Goal: Task Accomplishment & Management: Manage account settings

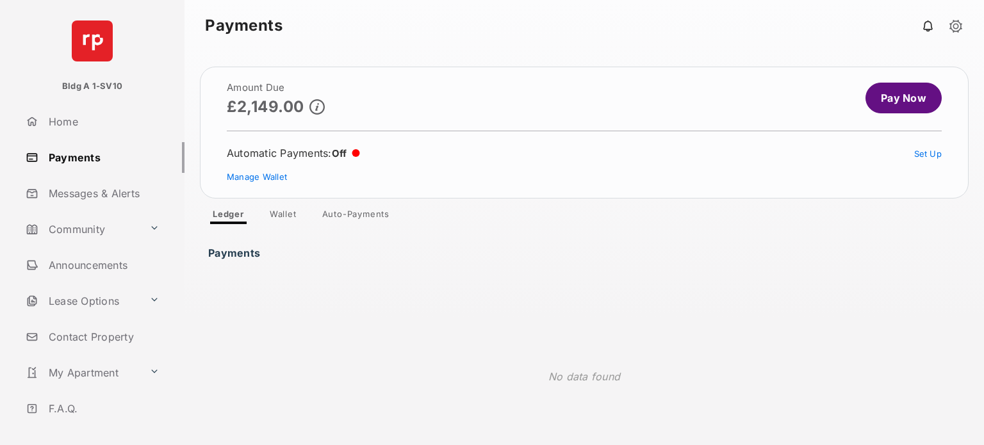
scroll to position [132, 0]
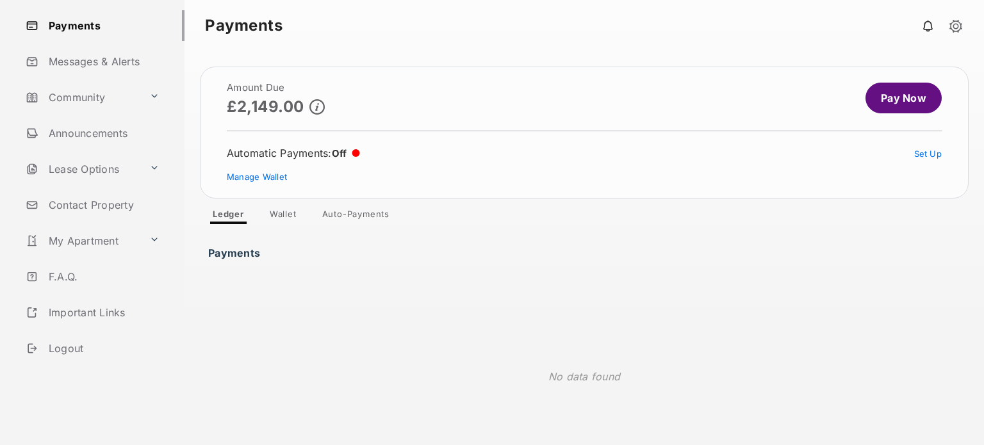
click at [81, 346] on link "Logout" at bounding box center [102, 348] width 164 height 31
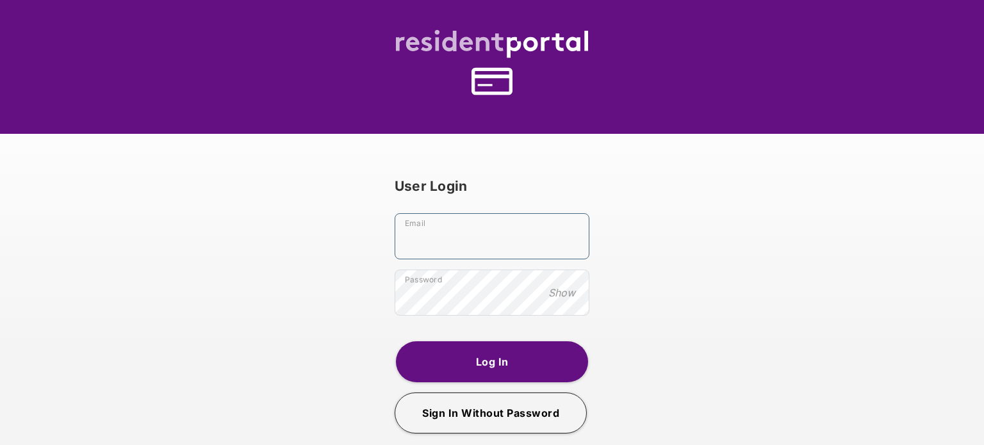
click at [447, 245] on input "Email" at bounding box center [491, 236] width 195 height 46
type input "**********"
click at [482, 358] on button "Log In" at bounding box center [492, 361] width 192 height 41
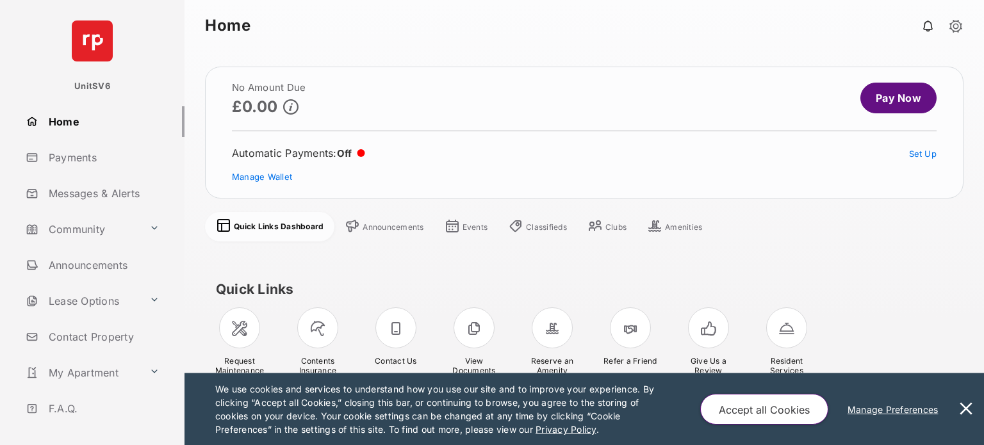
click at [83, 156] on link "Payments" at bounding box center [102, 157] width 164 height 31
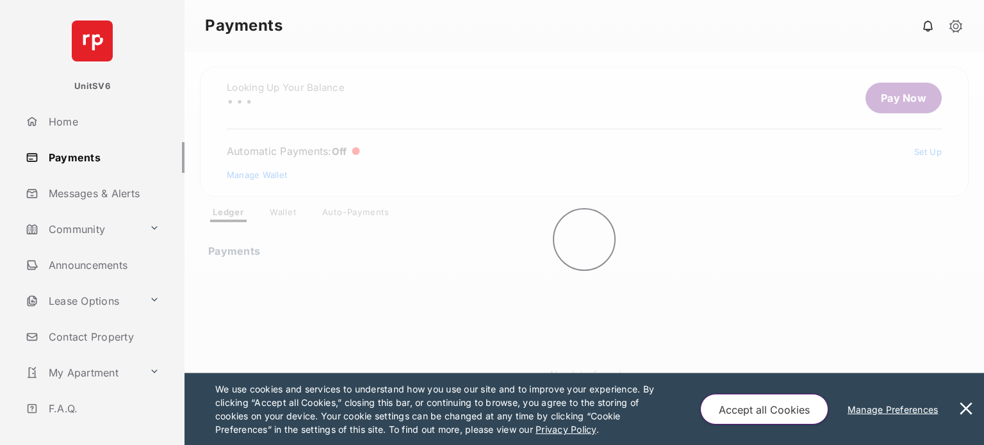
click at [968, 409] on button at bounding box center [966, 409] width 26 height 72
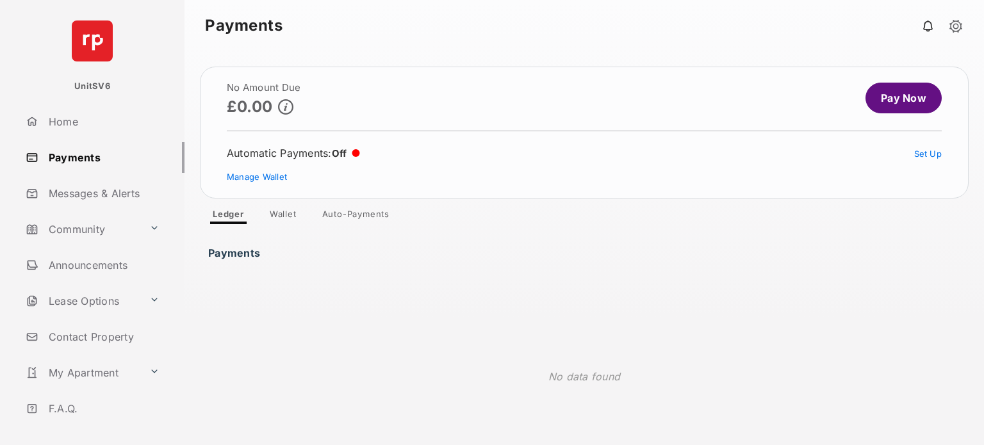
scroll to position [132, 0]
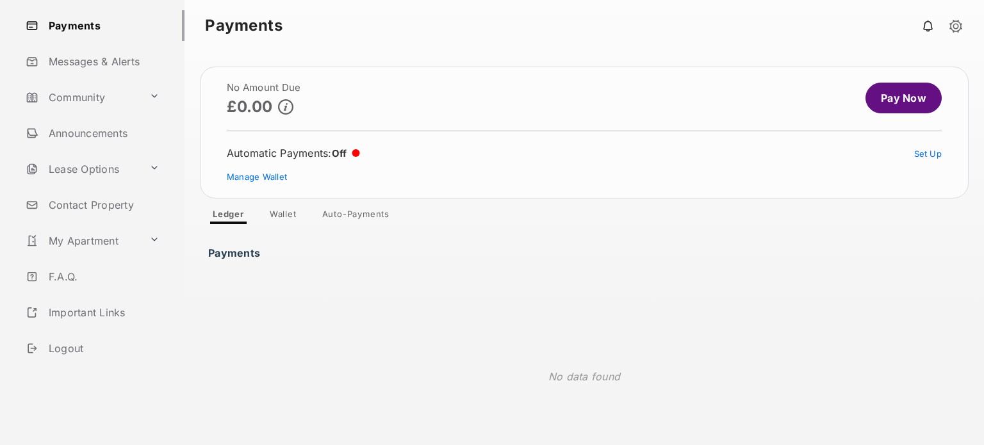
click at [67, 348] on link "Logout" at bounding box center [102, 348] width 164 height 31
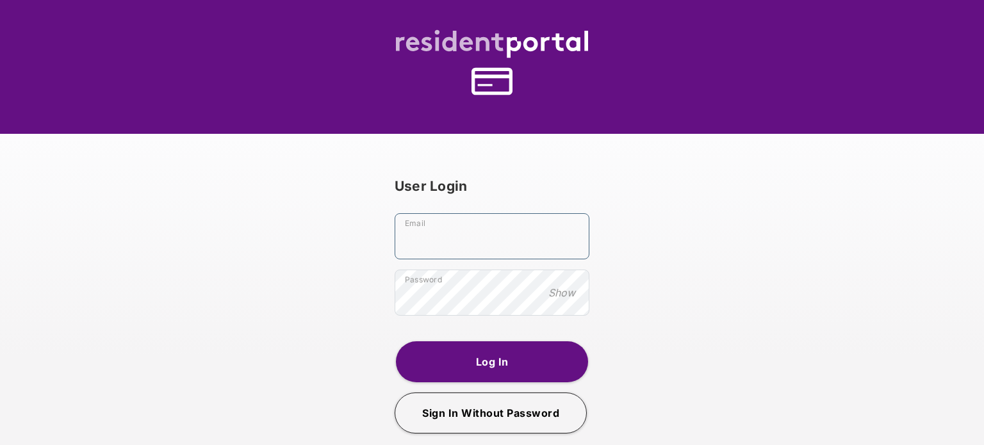
click at [424, 231] on input "Email" at bounding box center [491, 236] width 195 height 46
type input "**********"
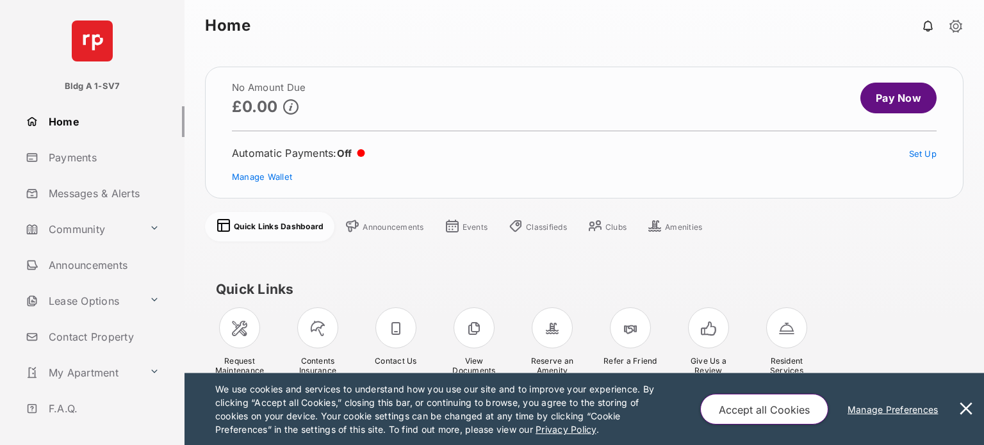
click at [76, 160] on link "Payments" at bounding box center [102, 157] width 164 height 31
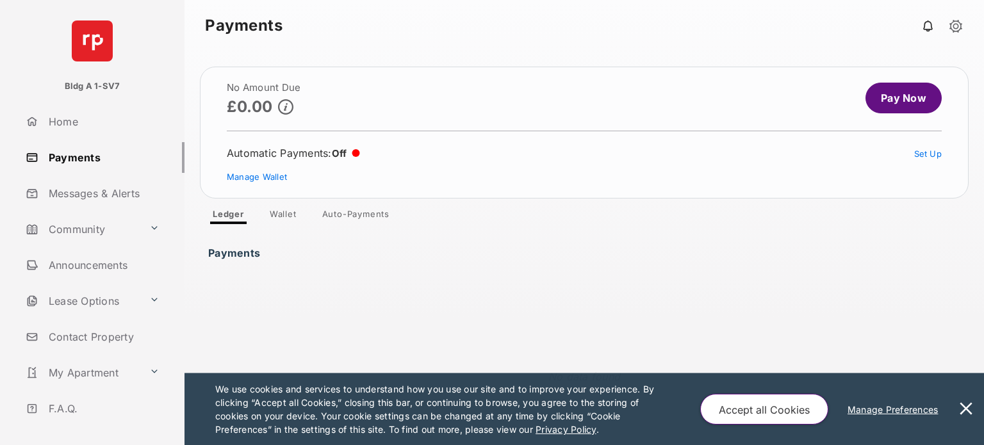
click at [967, 407] on button at bounding box center [966, 409] width 26 height 72
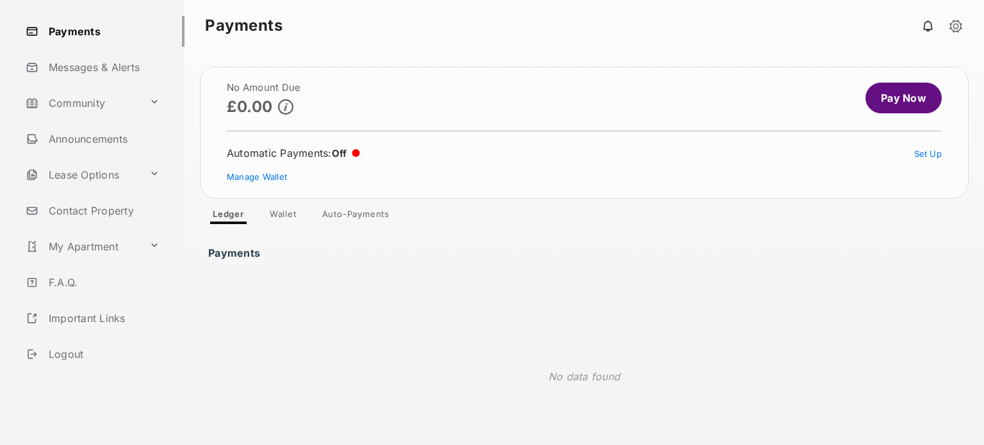
scroll to position [132, 0]
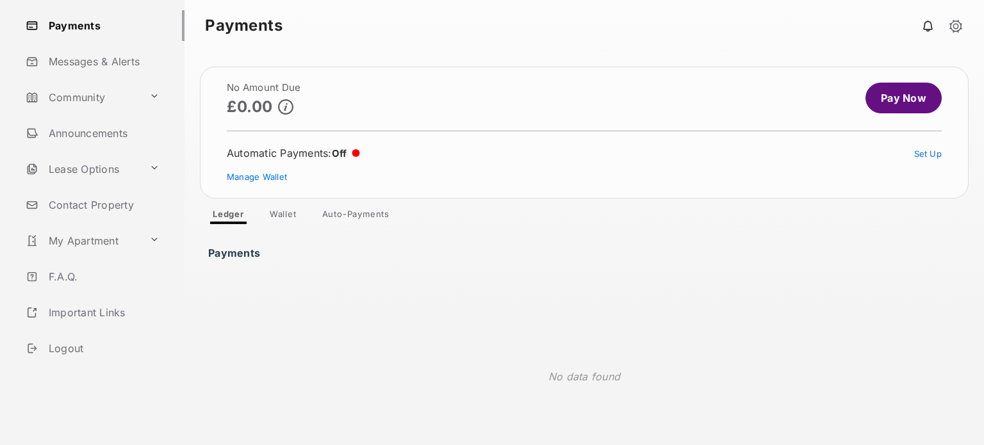
click at [69, 353] on link "Logout" at bounding box center [102, 348] width 164 height 31
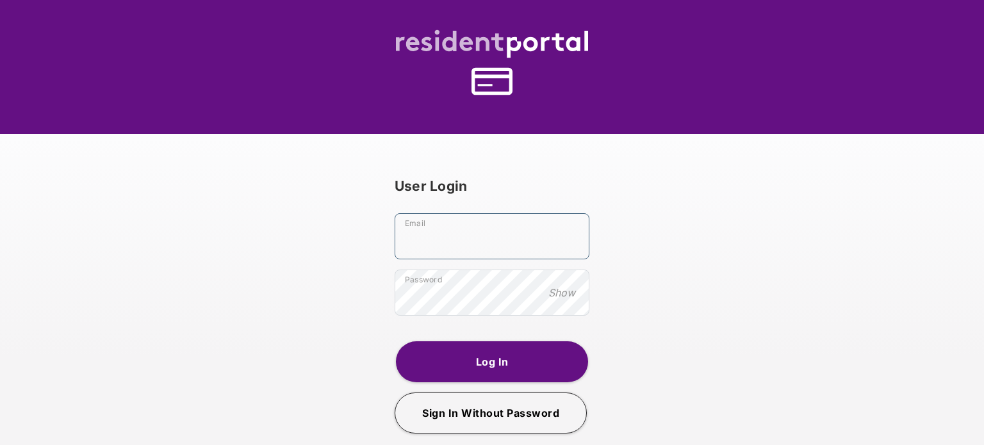
click at [436, 241] on input "Email" at bounding box center [491, 236] width 195 height 46
type input "**********"
click at [470, 358] on button "Log In" at bounding box center [492, 361] width 192 height 41
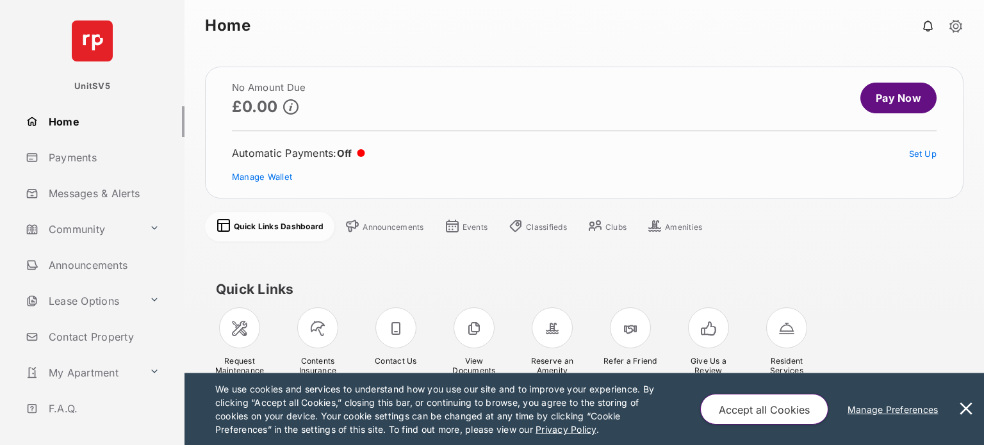
click at [86, 160] on link "Payments" at bounding box center [102, 157] width 164 height 31
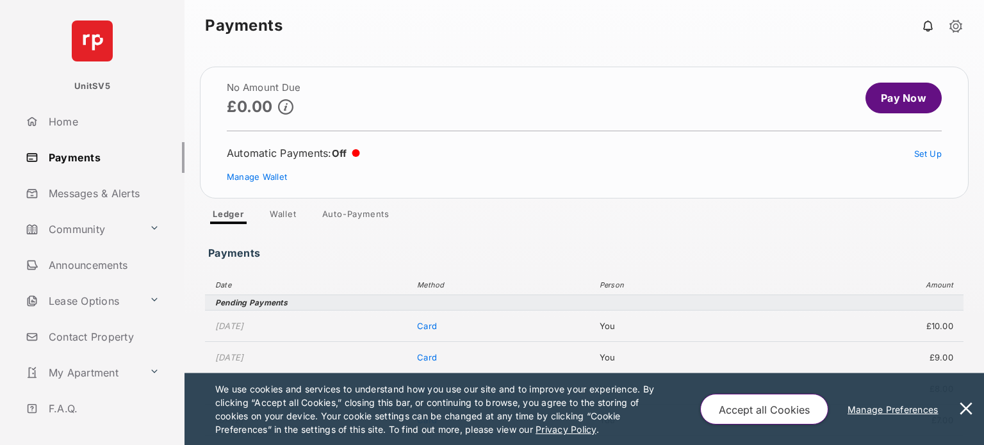
click at [965, 409] on button at bounding box center [966, 409] width 26 height 72
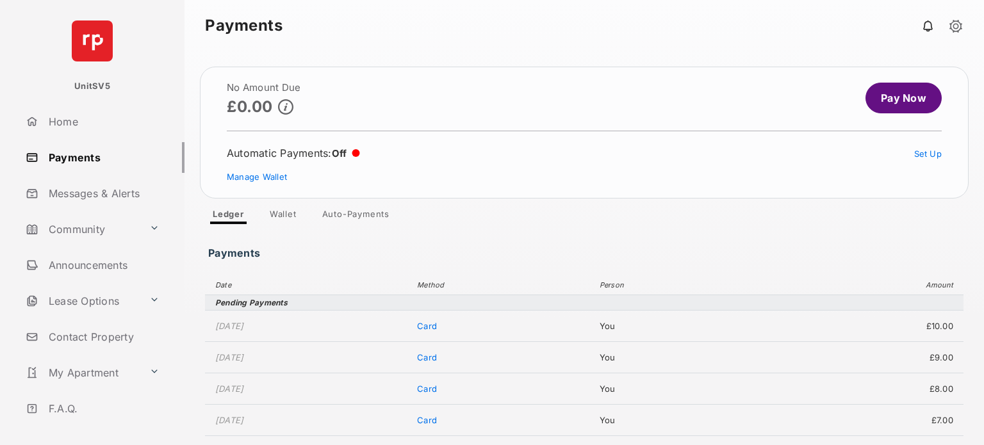
click at [76, 161] on link "Payments" at bounding box center [102, 157] width 164 height 31
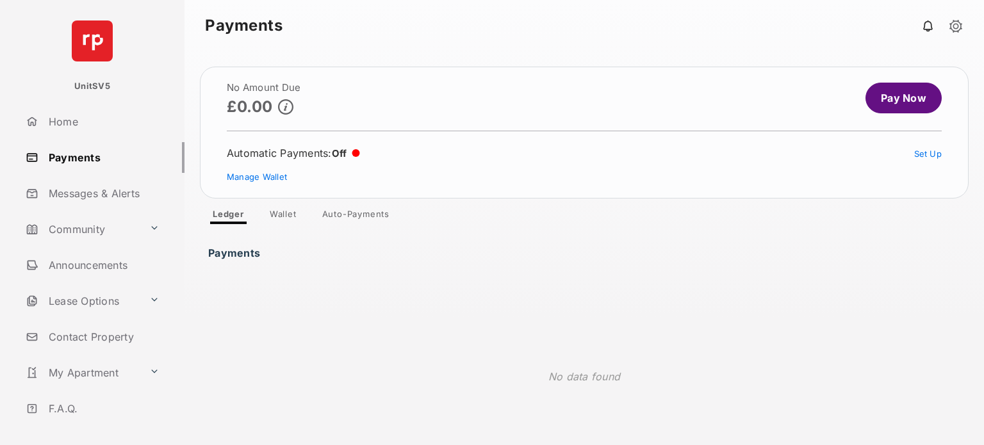
click at [79, 159] on link "Payments" at bounding box center [102, 157] width 164 height 31
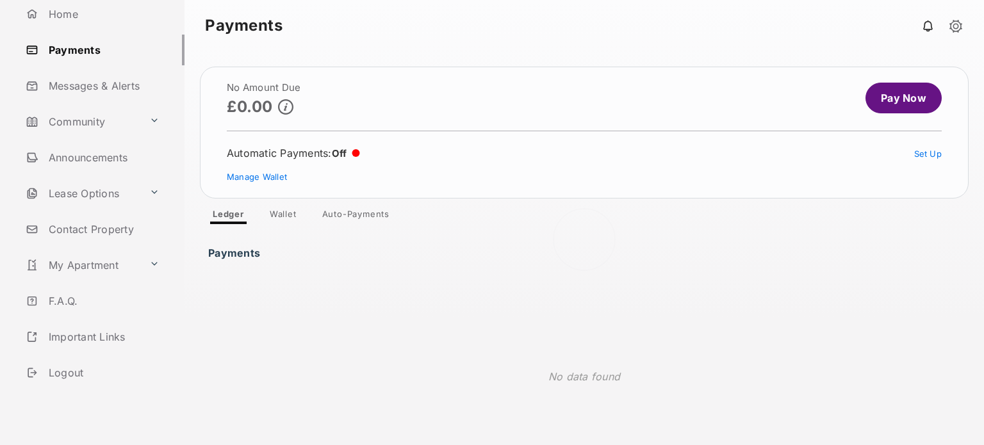
scroll to position [128, 0]
